Goal: Information Seeking & Learning: Check status

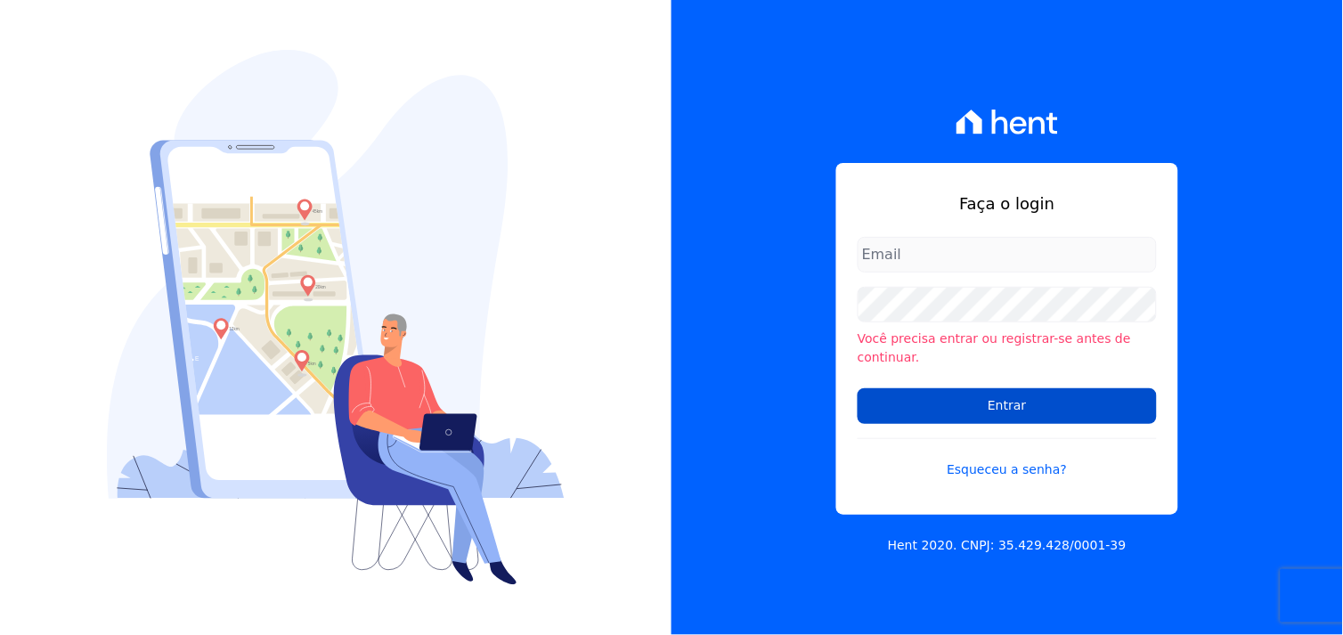
type input "[EMAIL_ADDRESS][DOMAIN_NAME]"
drag, startPoint x: 1027, startPoint y: 402, endPoint x: 1016, endPoint y: 401, distance: 10.7
click at [1026, 402] on input "Entrar" at bounding box center [1006, 406] width 299 height 36
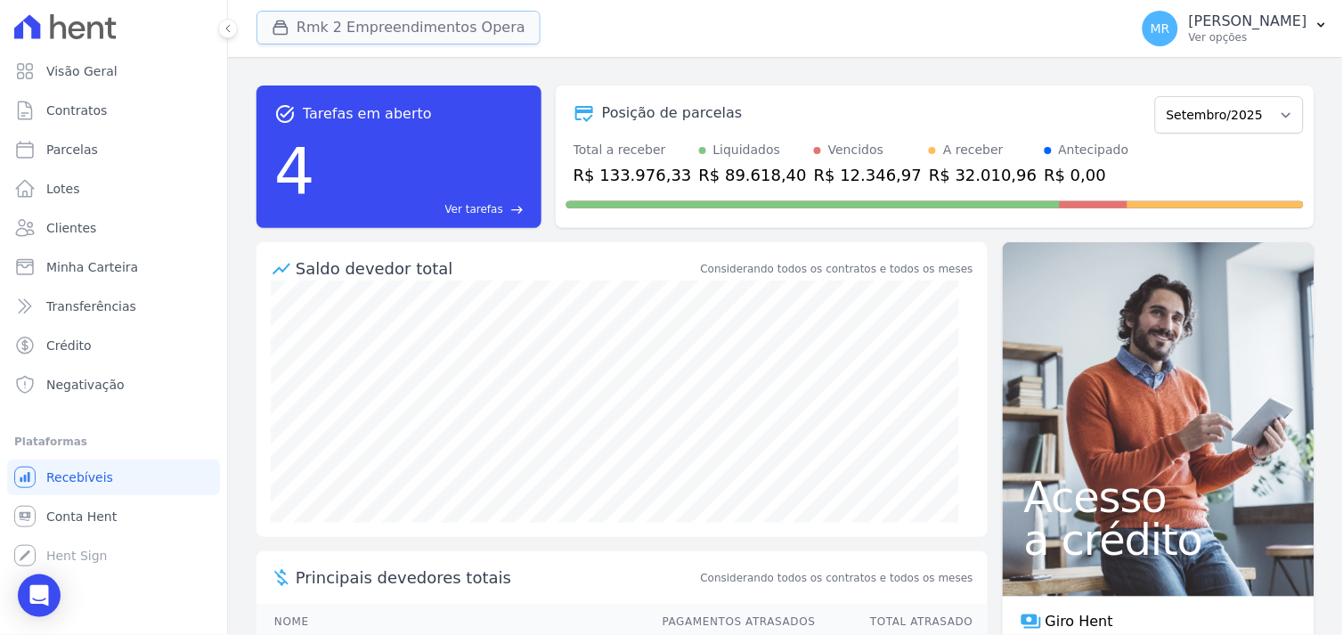
drag, startPoint x: 376, startPoint y: 12, endPoint x: 369, endPoint y: 20, distance: 10.7
click at [376, 12] on button "Rmk 2 Empreendimentos Opera" at bounding box center [398, 28] width 284 height 34
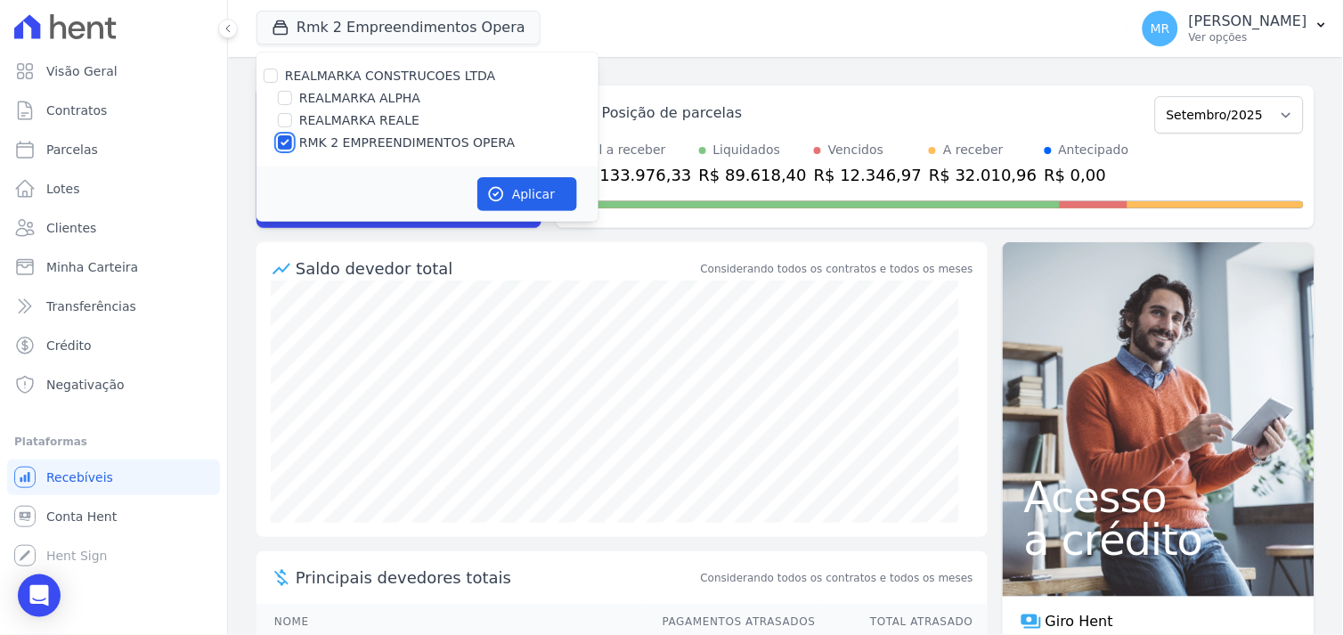
click at [282, 139] on input "RMK 2 EMPREENDIMENTOS OPERA" at bounding box center [285, 142] width 14 height 14
checkbox input "false"
click at [286, 120] on input "REALMARKA REALE" at bounding box center [285, 120] width 14 height 14
checkbox input "true"
drag, startPoint x: 548, startPoint y: 197, endPoint x: 523, endPoint y: 205, distance: 27.0
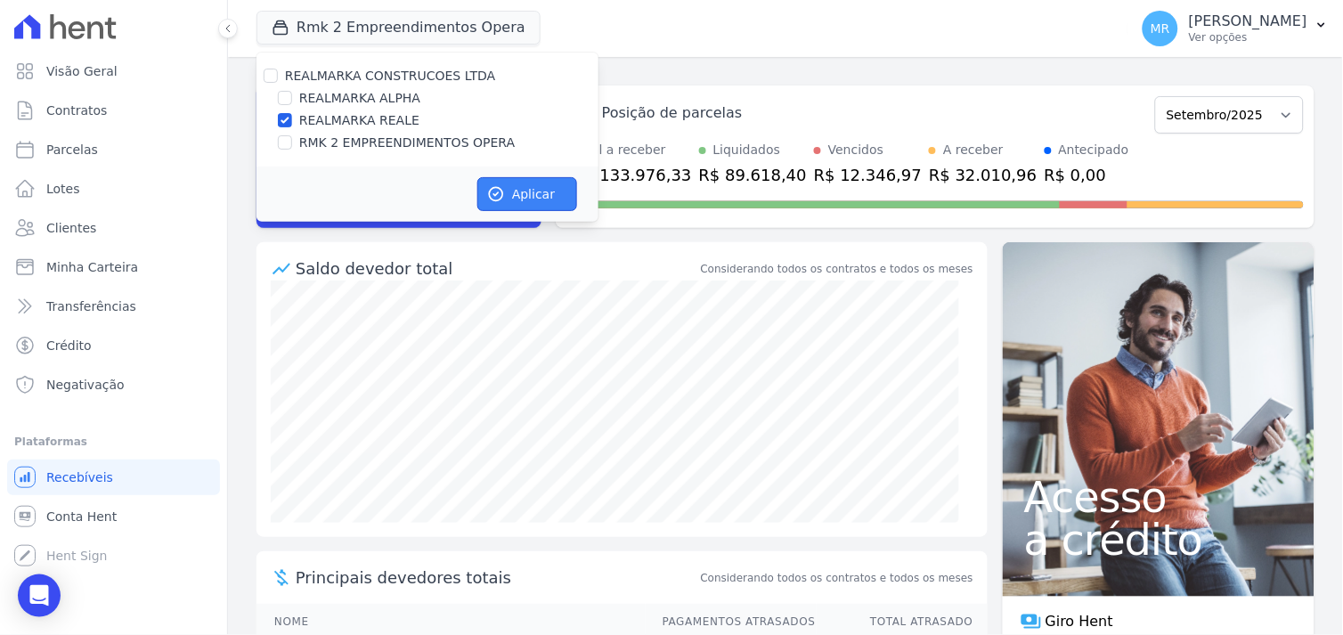
click at [545, 196] on button "Aplicar" at bounding box center [527, 194] width 100 height 34
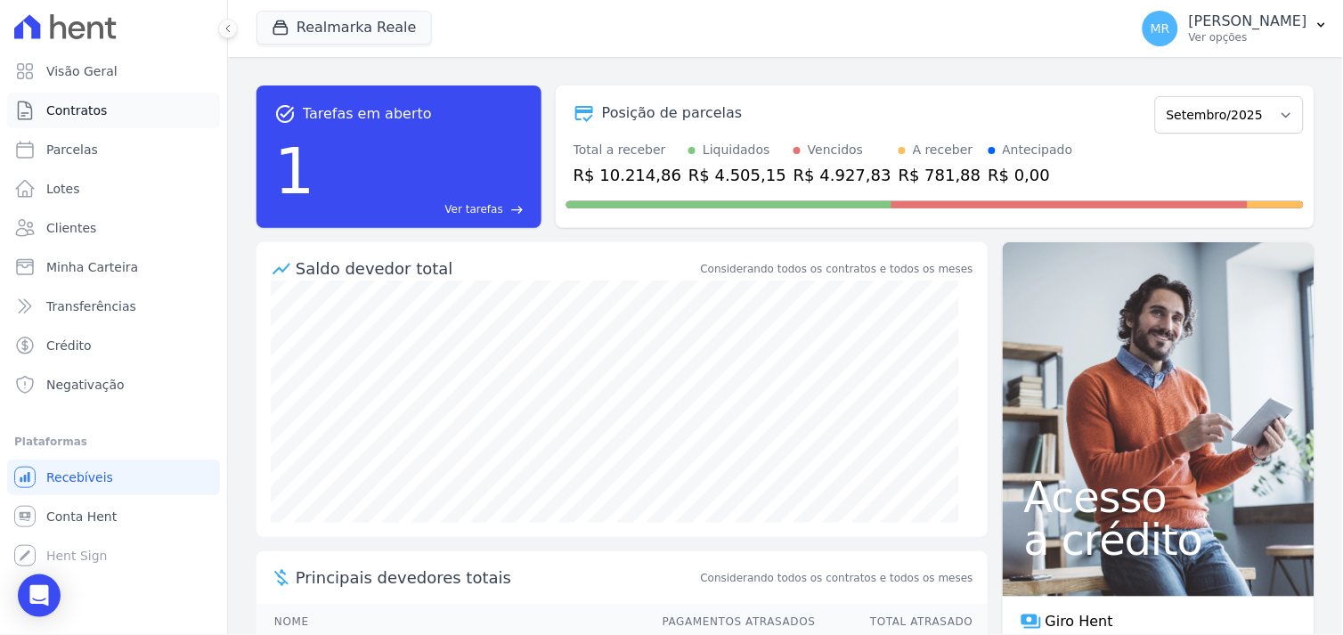
click at [85, 114] on span "Contratos" at bounding box center [76, 111] width 61 height 18
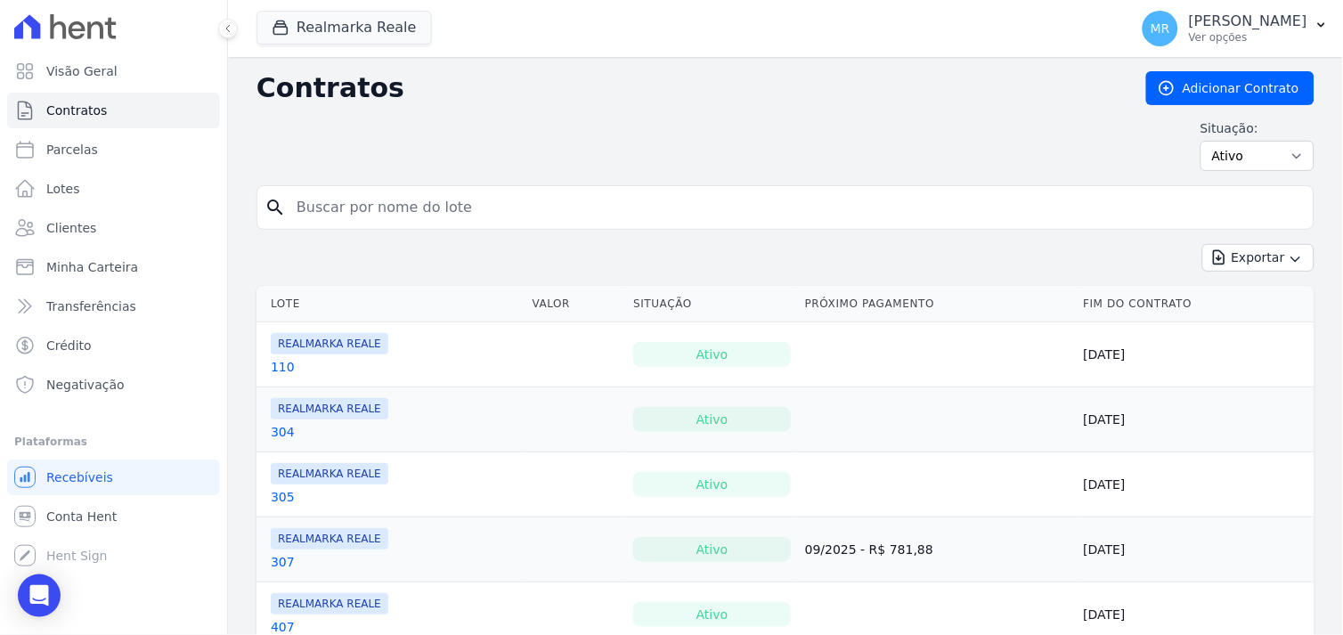
click at [314, 206] on input "search" at bounding box center [796, 208] width 1020 height 36
type input "407"
click at [1202, 244] on button "Exportar" at bounding box center [1258, 258] width 112 height 28
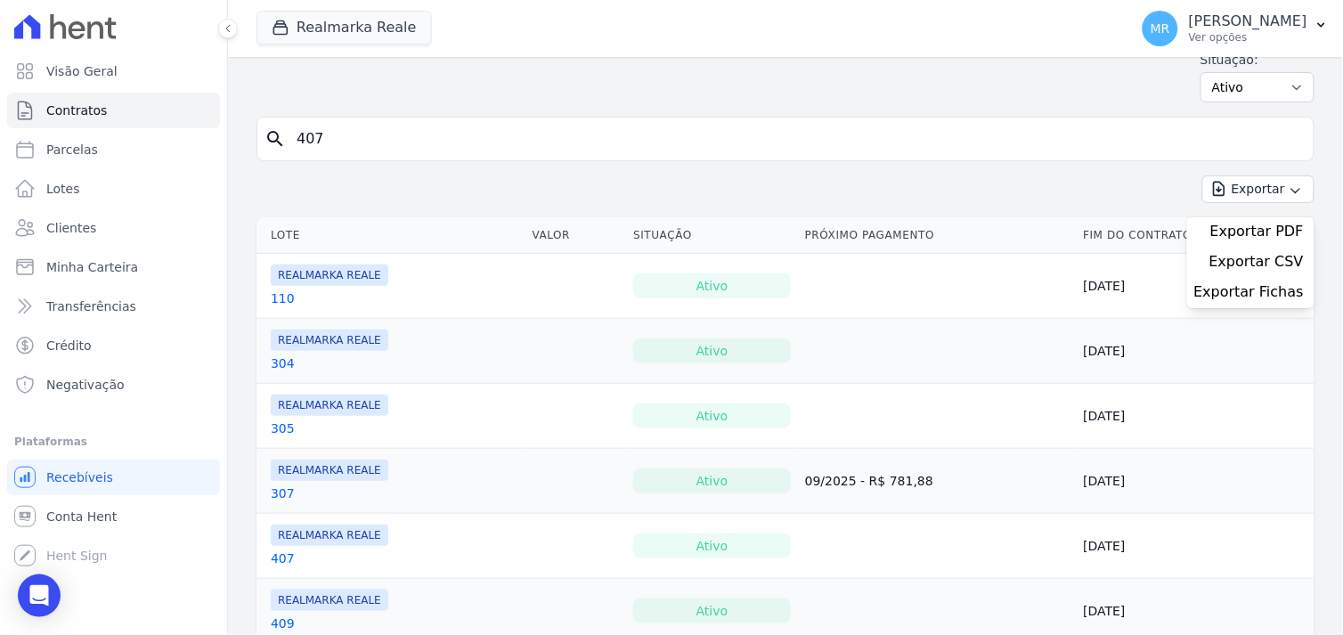
scroll to position [198, 0]
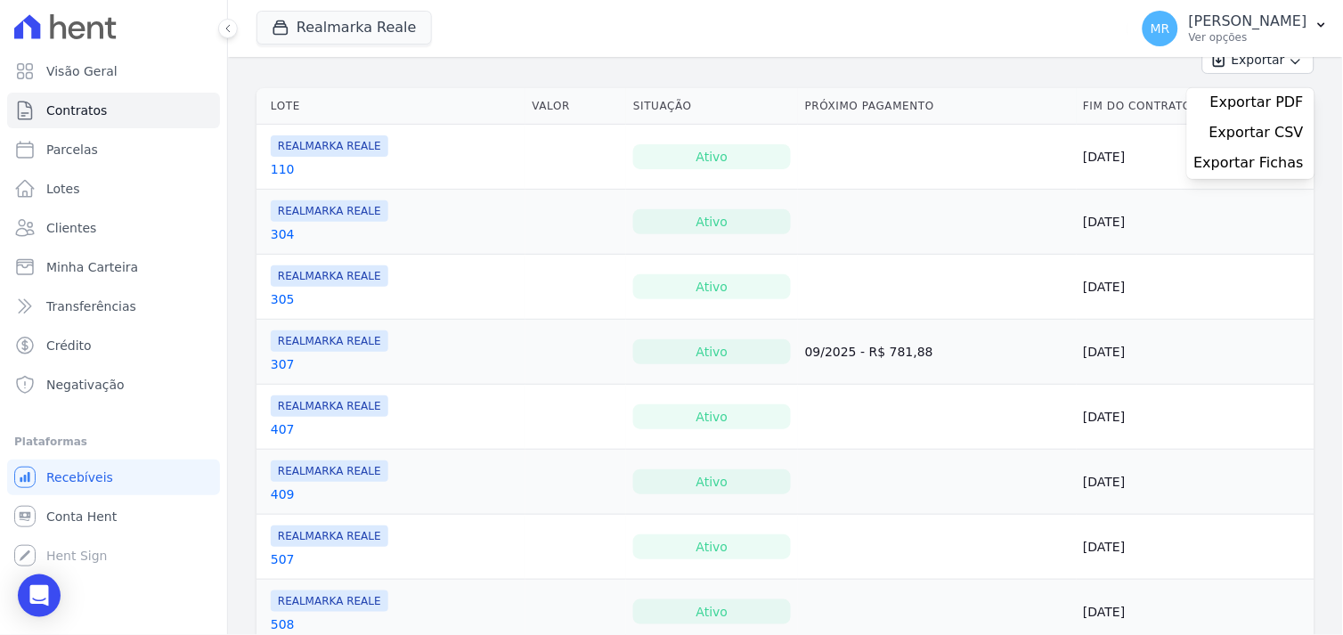
click at [281, 428] on link "407" at bounding box center [283, 429] width 24 height 18
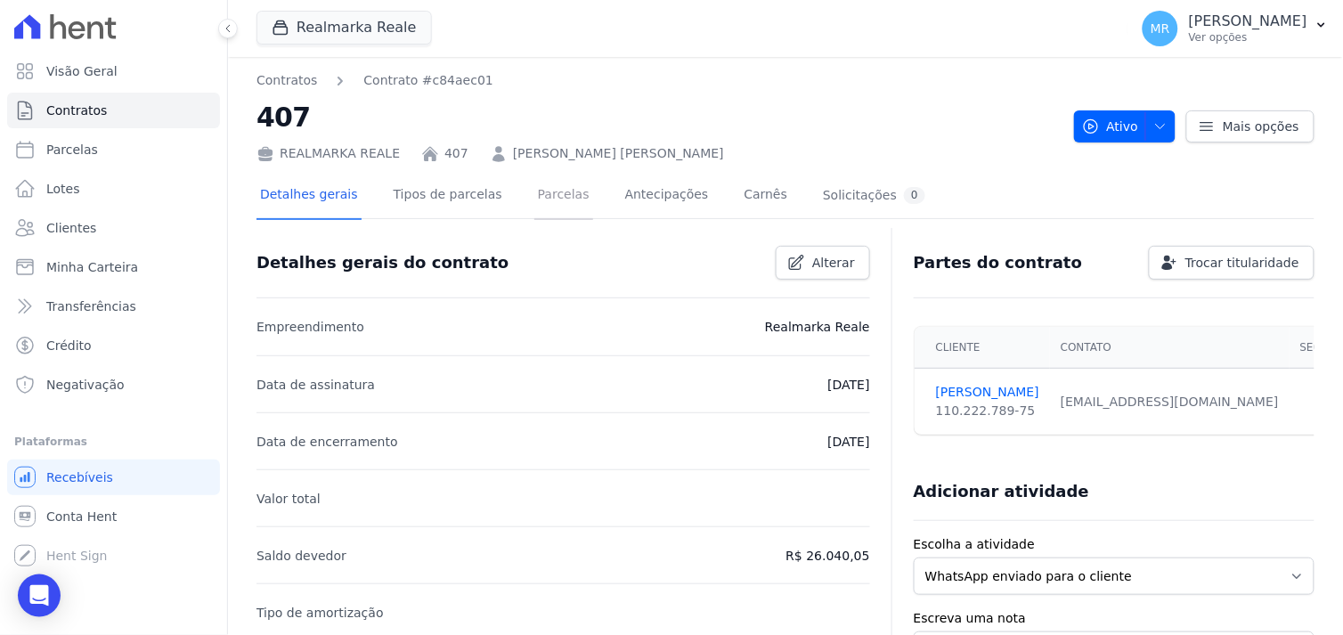
drag, startPoint x: 541, startPoint y: 192, endPoint x: 564, endPoint y: 214, distance: 30.9
click at [540, 192] on link "Parcelas" at bounding box center [563, 196] width 59 height 47
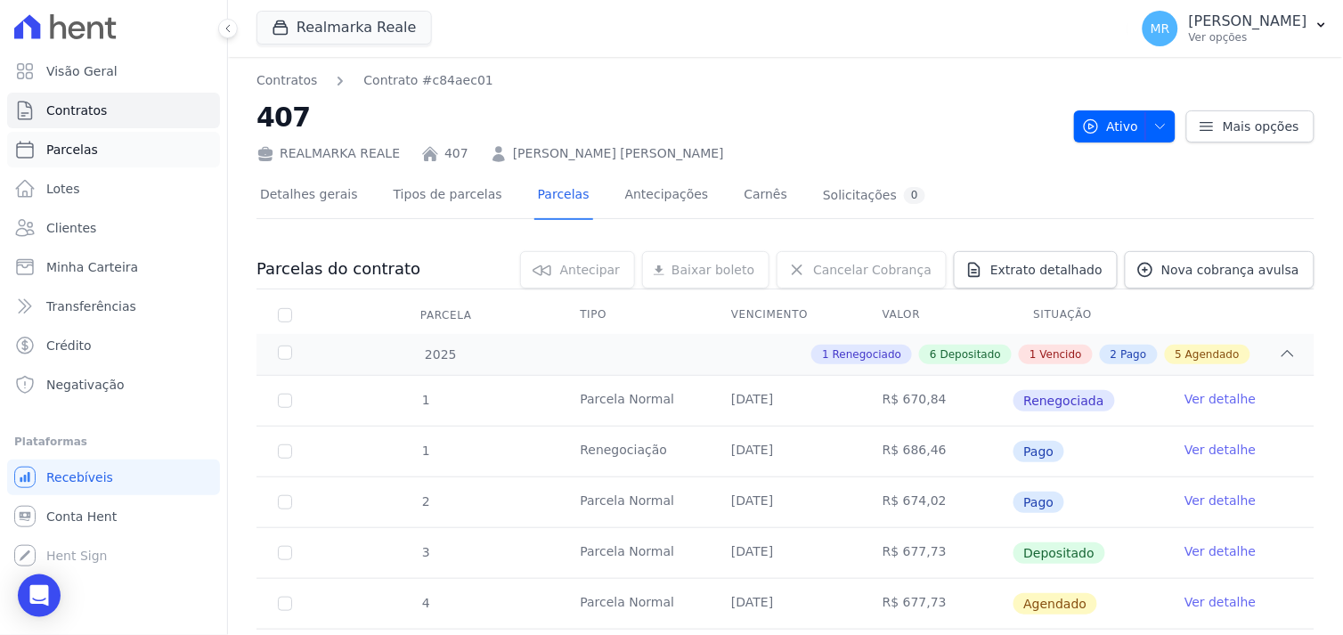
click at [65, 157] on span "Parcelas" at bounding box center [72, 150] width 52 height 18
select select
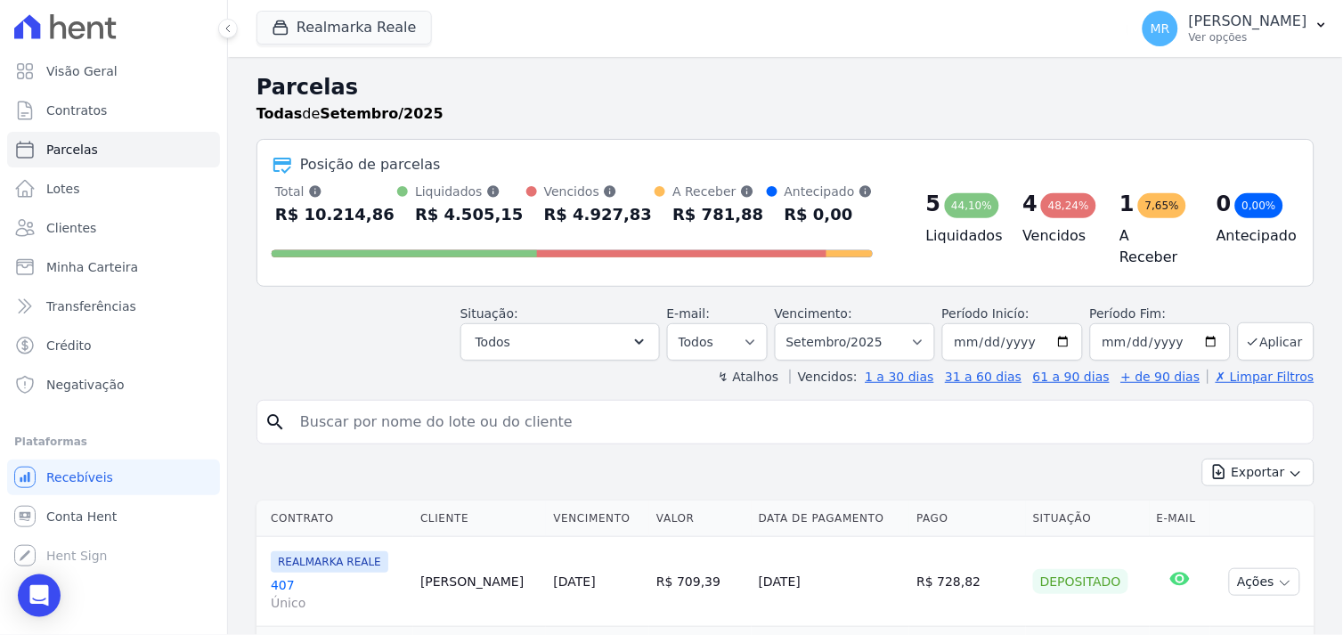
click at [340, 410] on input "search" at bounding box center [797, 422] width 1017 height 36
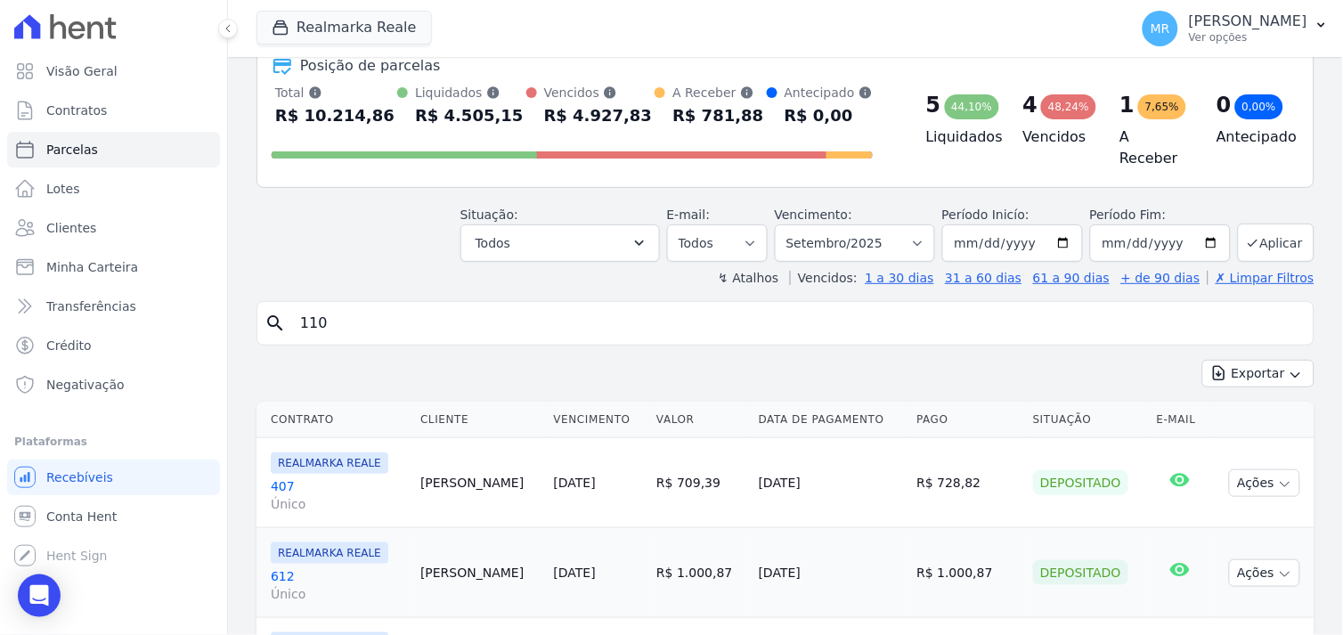
type input "110"
select select
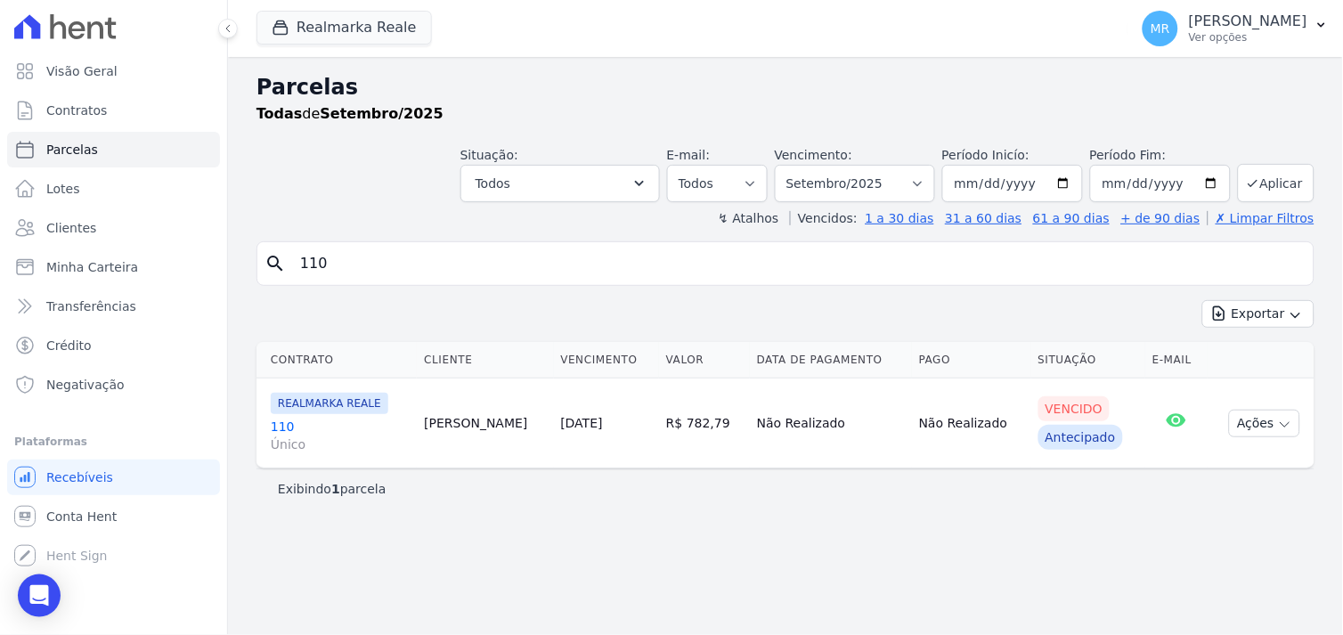
click at [280, 423] on link "110 Único" at bounding box center [340, 436] width 139 height 36
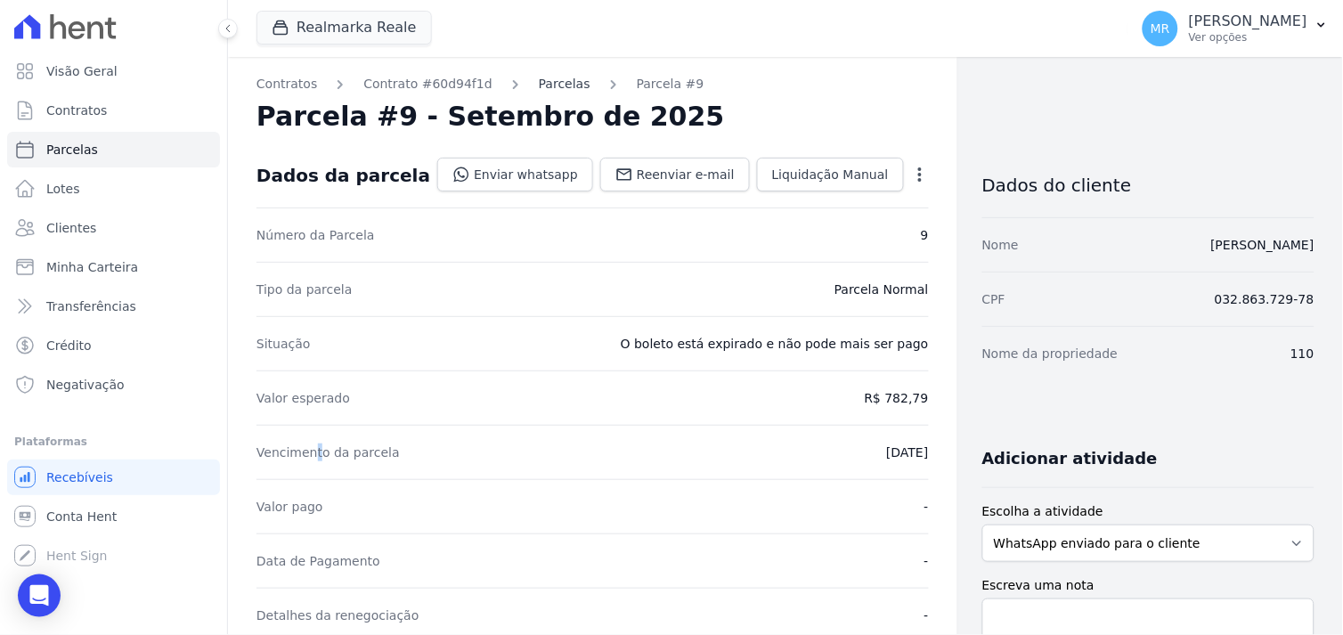
click at [539, 83] on link "Parcelas" at bounding box center [565, 84] width 52 height 19
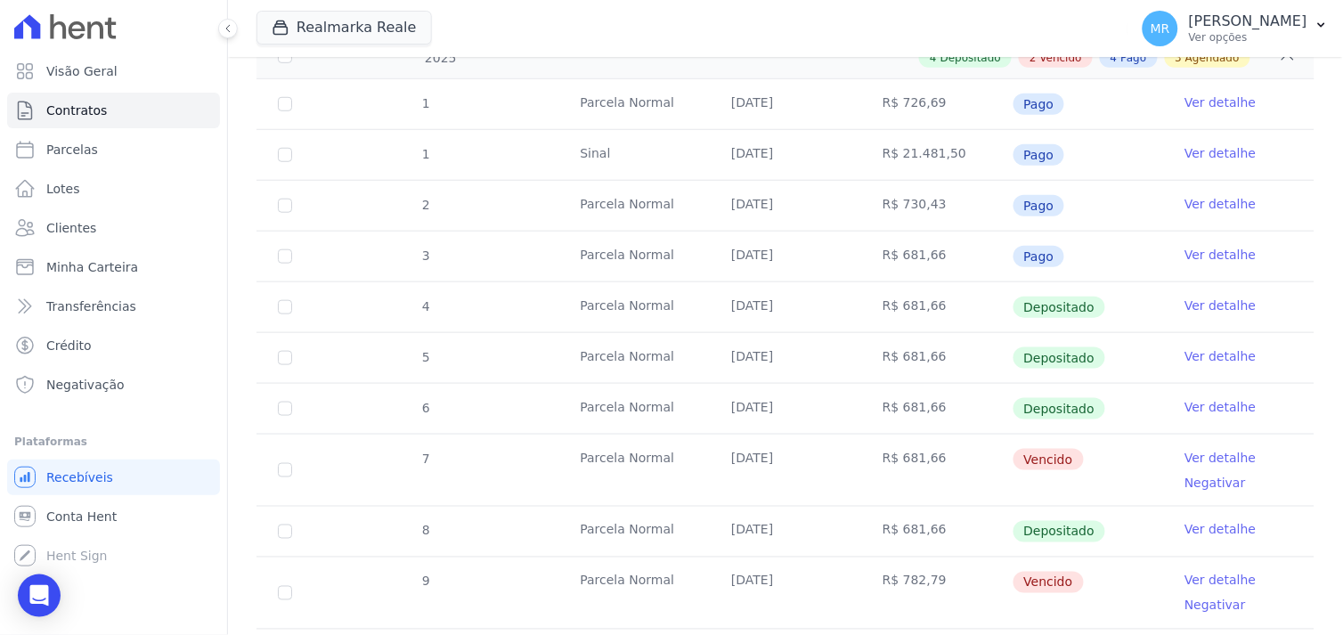
scroll to position [395, 0]
